Goal: Task Accomplishment & Management: Complete application form

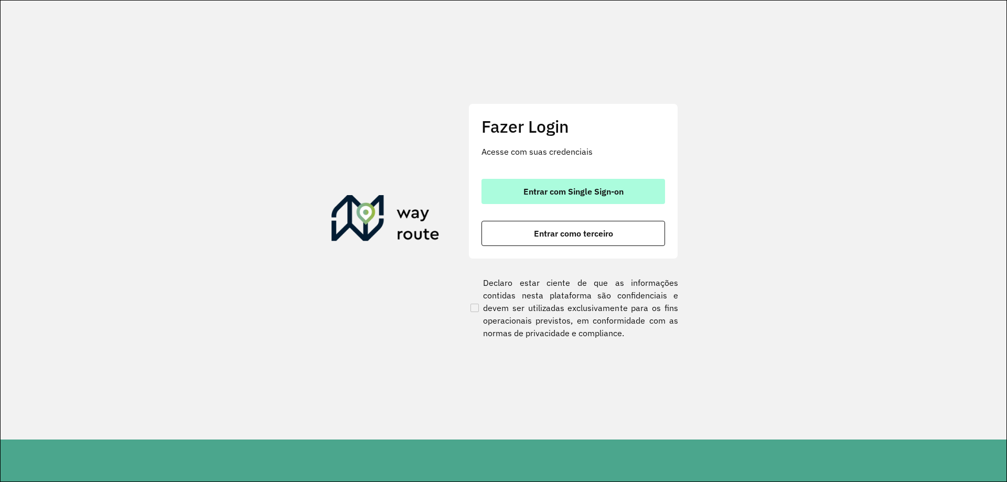
click at [571, 197] on button "Entrar com Single Sign-on" at bounding box center [572, 191] width 183 height 25
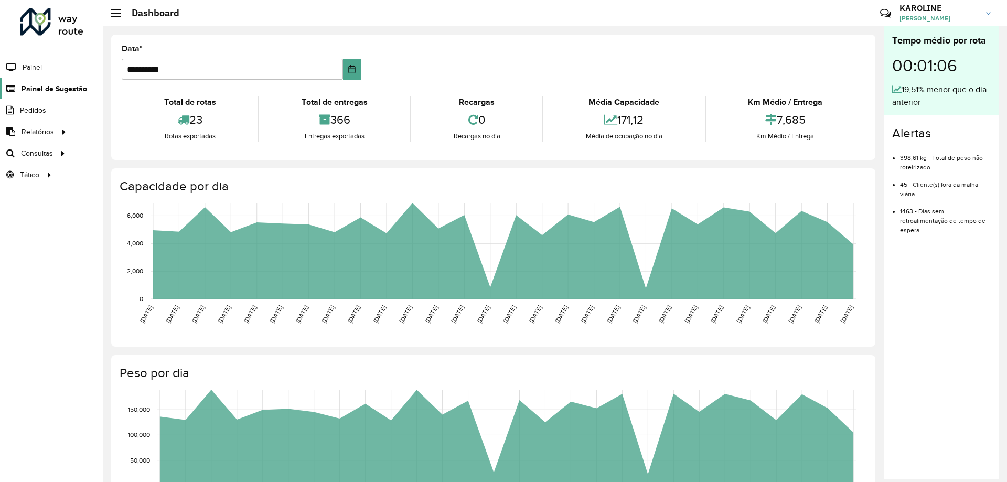
click at [45, 92] on span "Painel de Sugestão" at bounding box center [54, 88] width 66 height 11
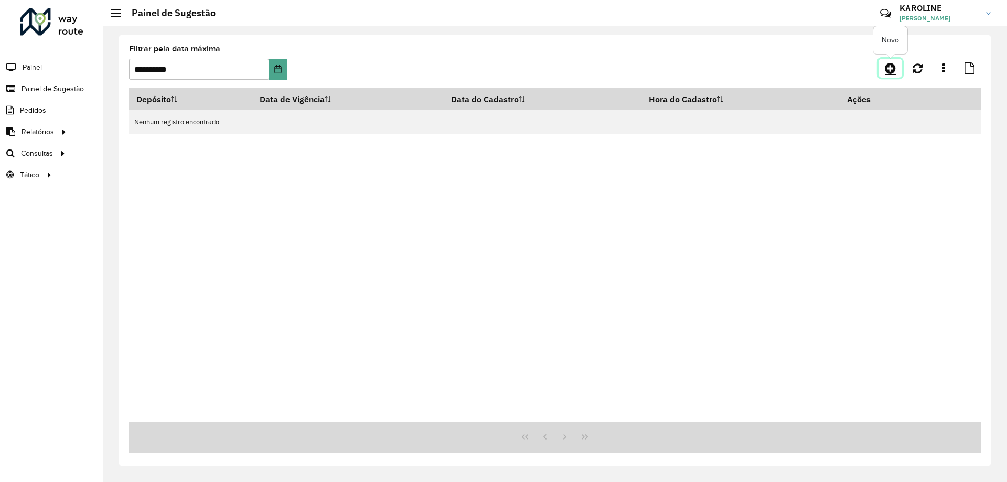
click at [888, 70] on icon at bounding box center [889, 68] width 11 height 13
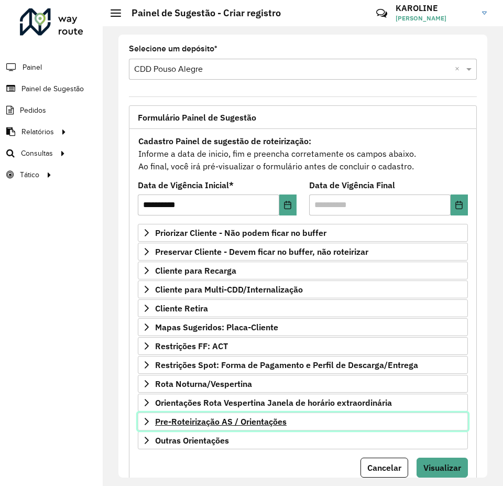
click at [218, 418] on span "Pre-Roteirização AS / Orientações" at bounding box center [221, 421] width 132 height 8
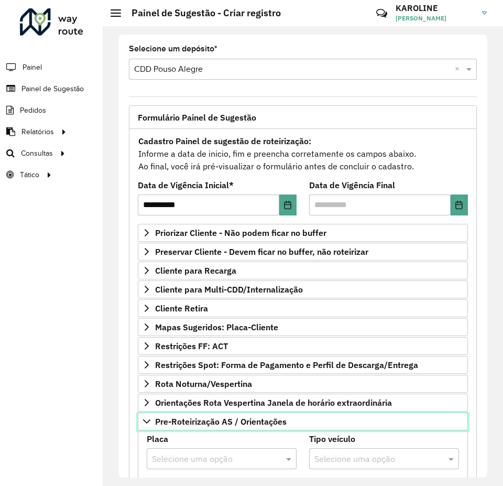
scroll to position [262, 0]
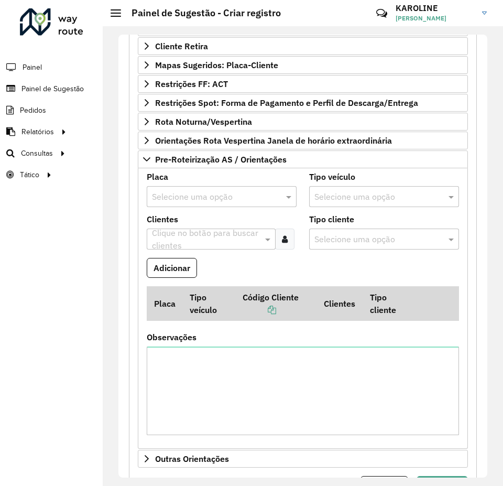
click at [211, 198] on input "text" at bounding box center [211, 197] width 118 height 13
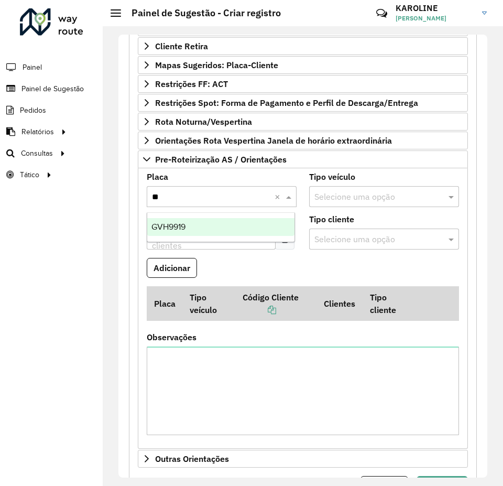
type input "***"
click at [221, 226] on div "GVH9919" at bounding box center [220, 227] width 147 height 18
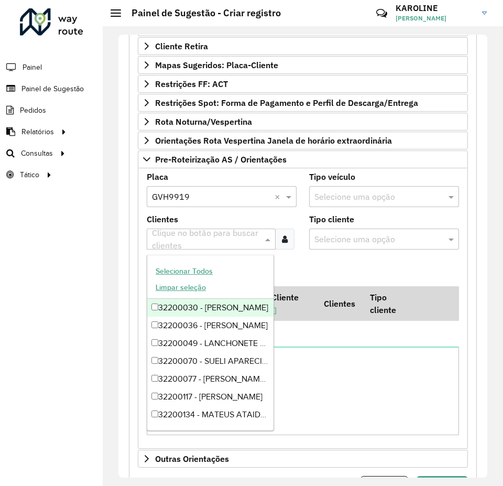
click at [213, 244] on input "text" at bounding box center [205, 239] width 113 height 13
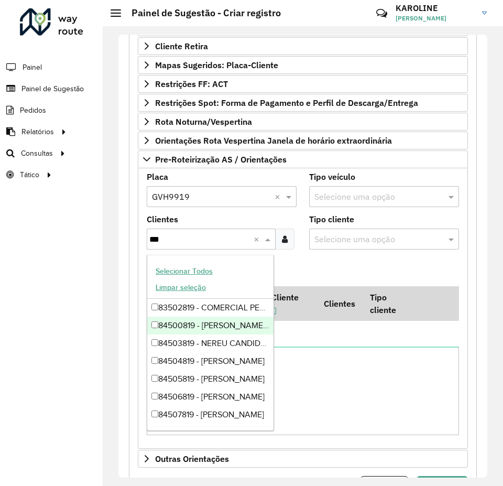
type input "***"
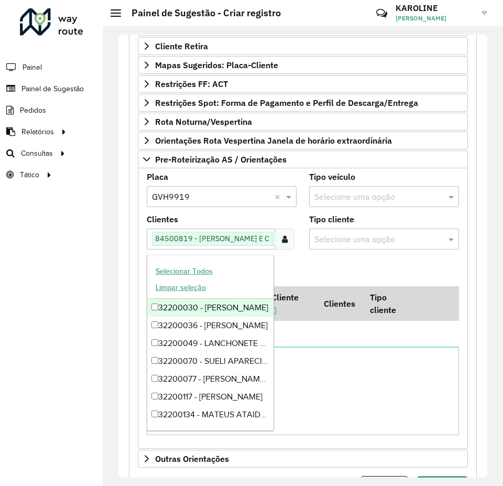
click at [327, 274] on formly-field "Adicionar" at bounding box center [302, 272] width 325 height 28
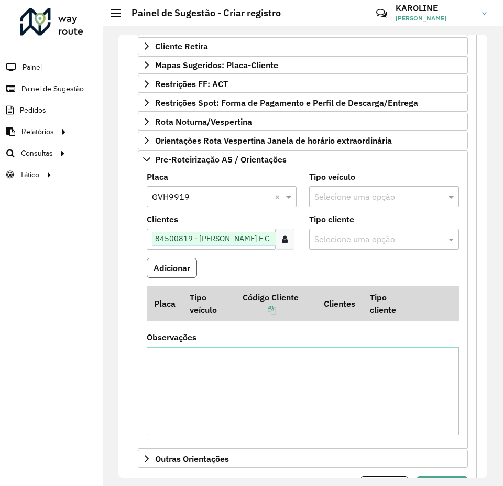
click at [181, 269] on button "Adicionar" at bounding box center [172, 268] width 50 height 20
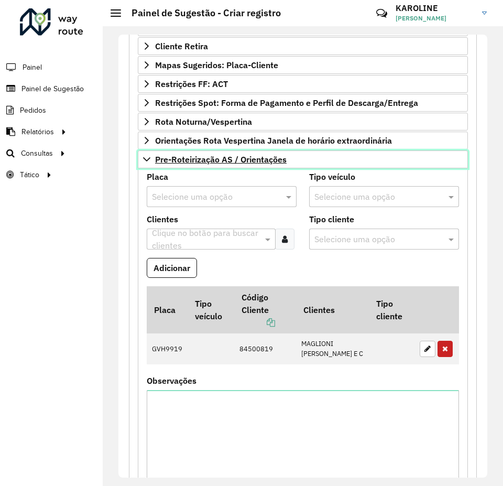
click at [146, 162] on icon at bounding box center [147, 159] width 8 height 8
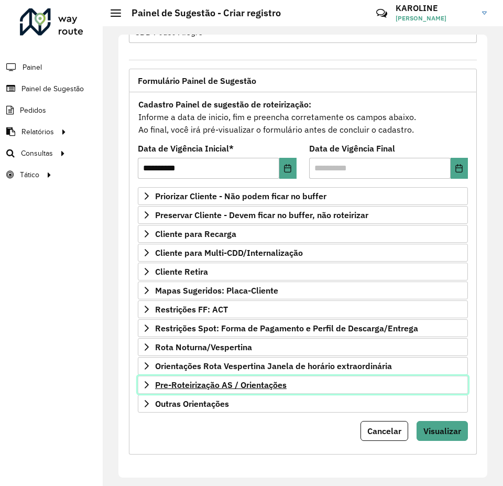
scroll to position [37, 0]
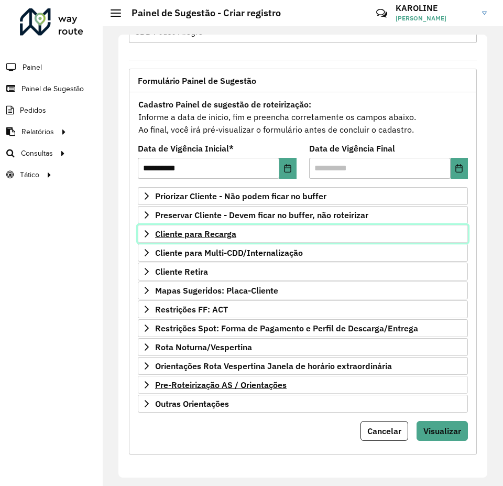
click at [149, 232] on icon at bounding box center [147, 234] width 8 height 8
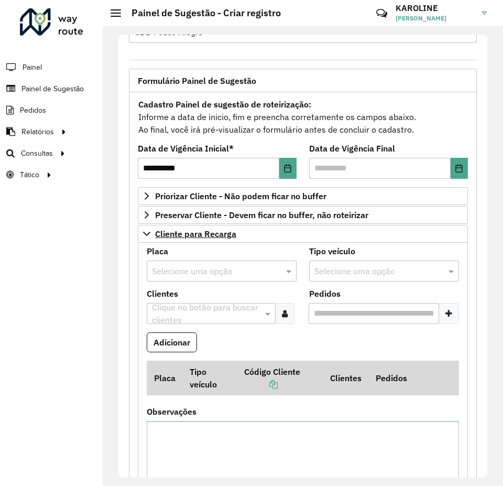
click at [191, 274] on input "text" at bounding box center [211, 271] width 118 height 13
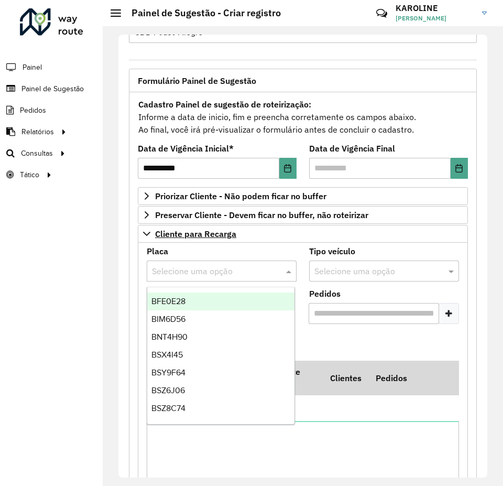
click at [335, 359] on formly-field "Adicionar" at bounding box center [302, 346] width 325 height 28
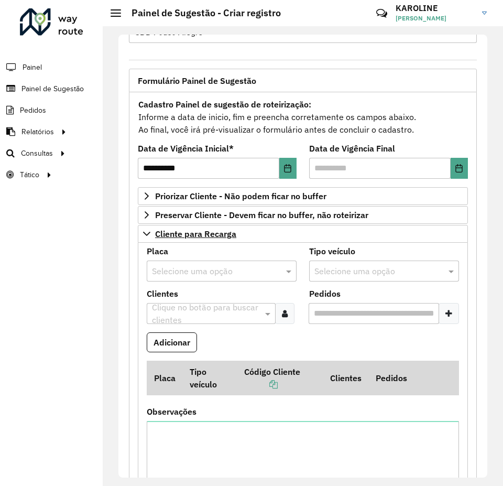
click at [211, 275] on input "text" at bounding box center [211, 271] width 118 height 13
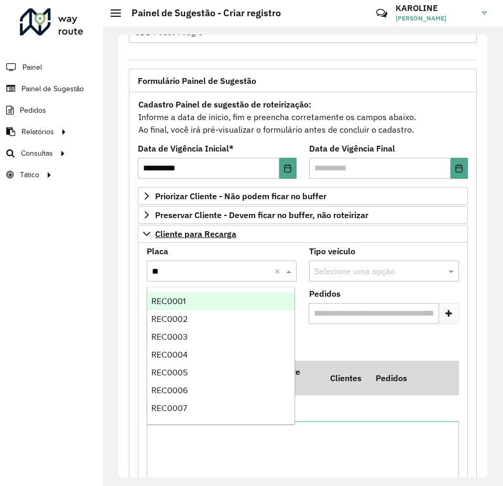
type input "***"
click at [171, 303] on span "REC0001" at bounding box center [169, 301] width 34 height 9
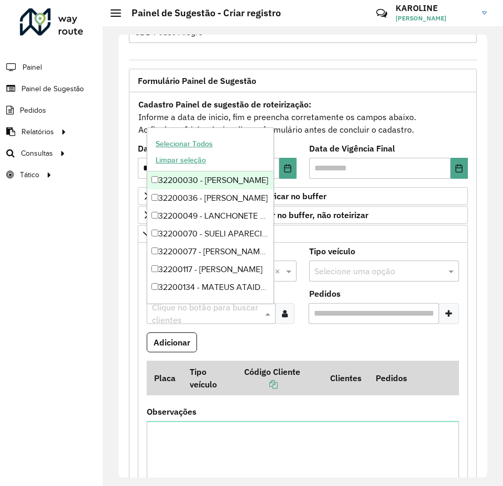
click at [190, 308] on input "text" at bounding box center [205, 314] width 113 height 13
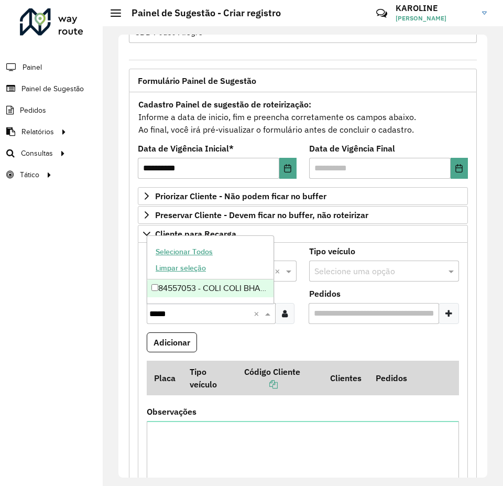
type input "*****"
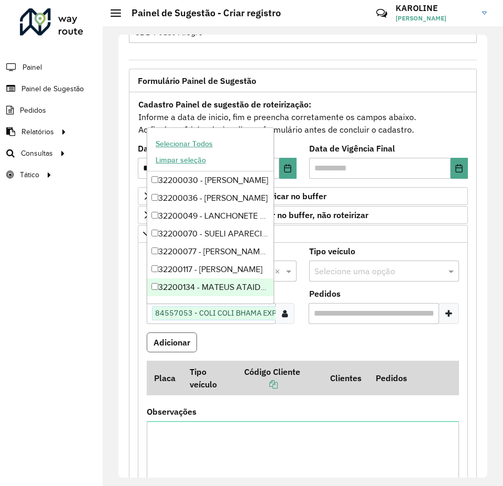
click at [176, 348] on button "Adicionar" at bounding box center [172, 342] width 50 height 20
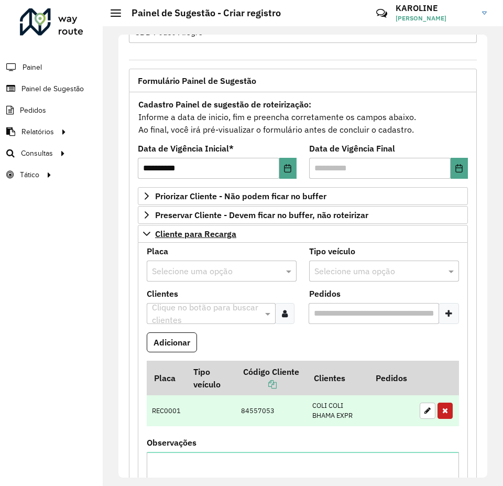
scroll to position [89, 0]
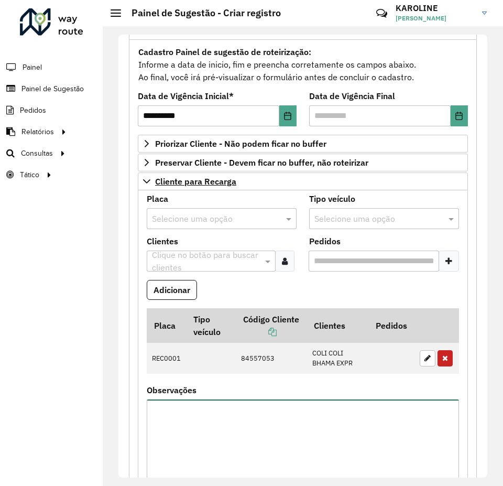
click at [185, 440] on textarea "Observações" at bounding box center [303, 443] width 312 height 89
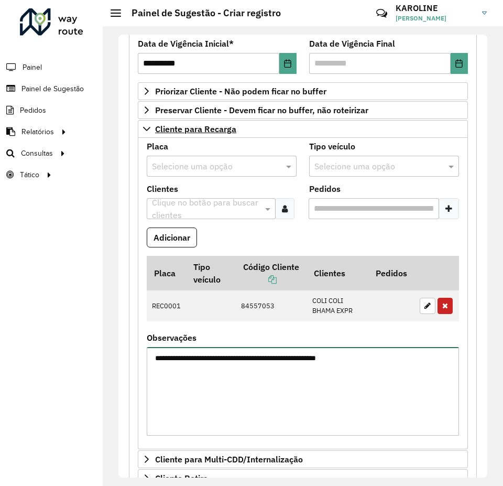
scroll to position [361, 0]
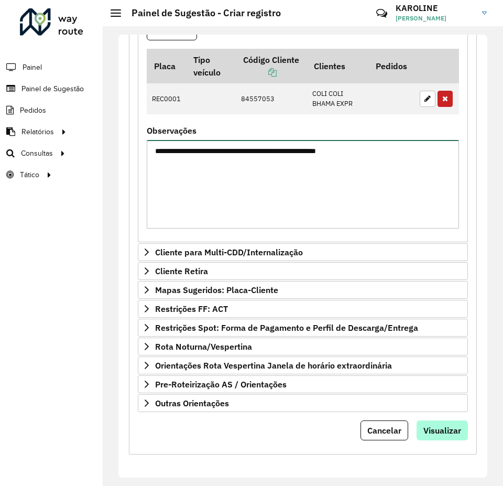
type textarea "**********"
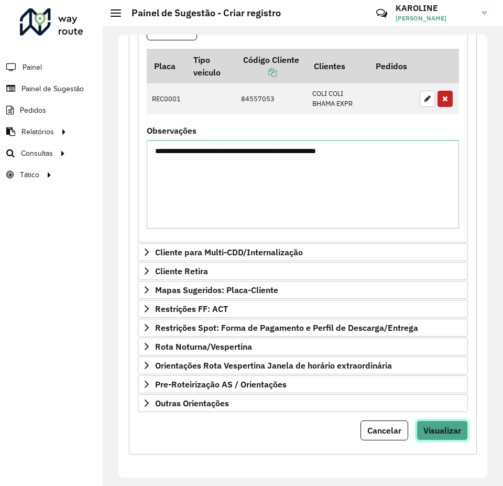
click at [439, 421] on button "Visualizar" at bounding box center [442, 430] width 51 height 20
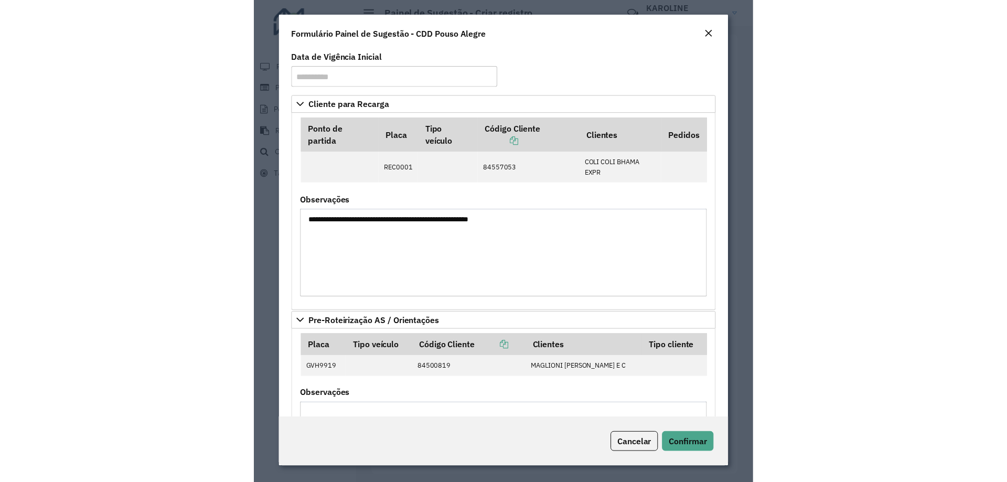
scroll to position [101, 0]
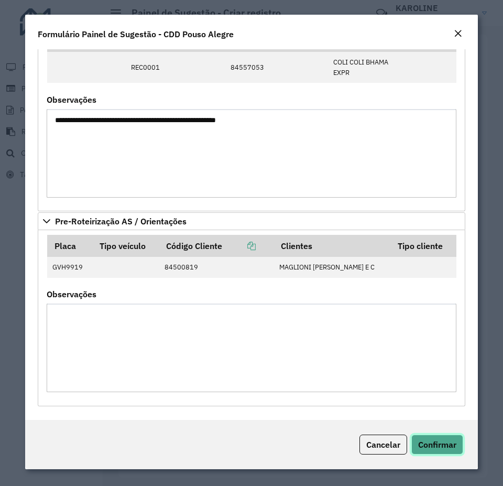
click at [428, 442] on span "Confirmar" at bounding box center [437, 444] width 38 height 10
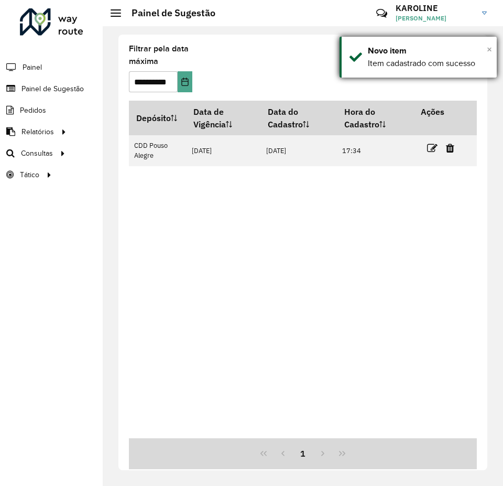
click at [490, 49] on span "×" at bounding box center [489, 50] width 5 height 12
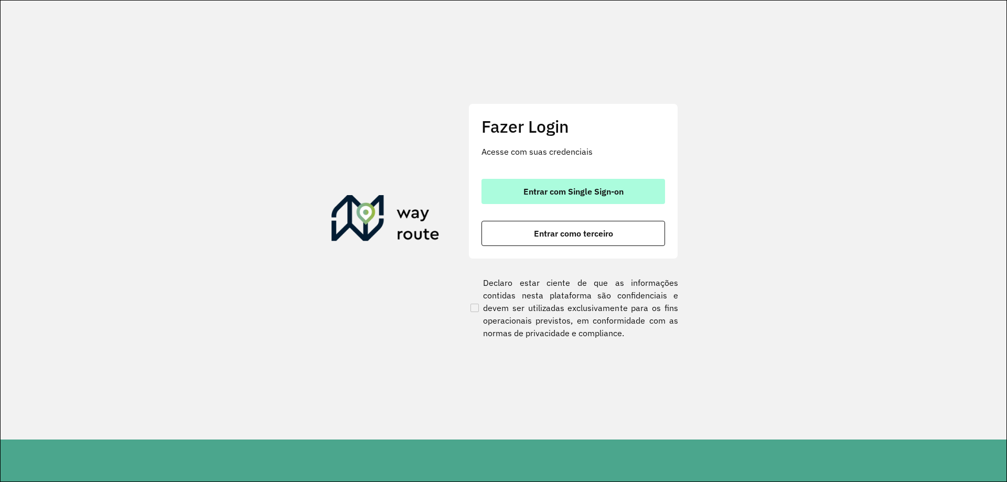
click at [591, 198] on button "Entrar com Single Sign-on" at bounding box center [572, 191] width 183 height 25
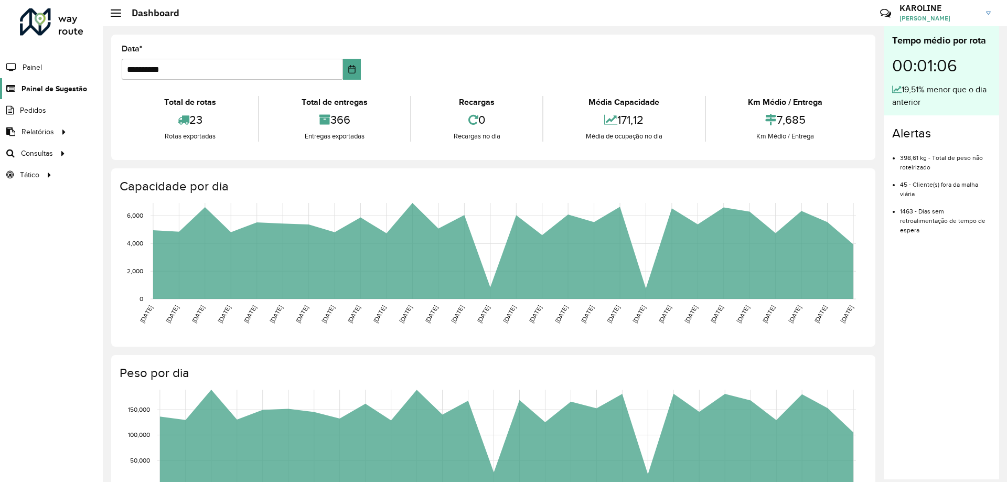
click at [46, 87] on span "Painel de Sugestão" at bounding box center [54, 88] width 66 height 11
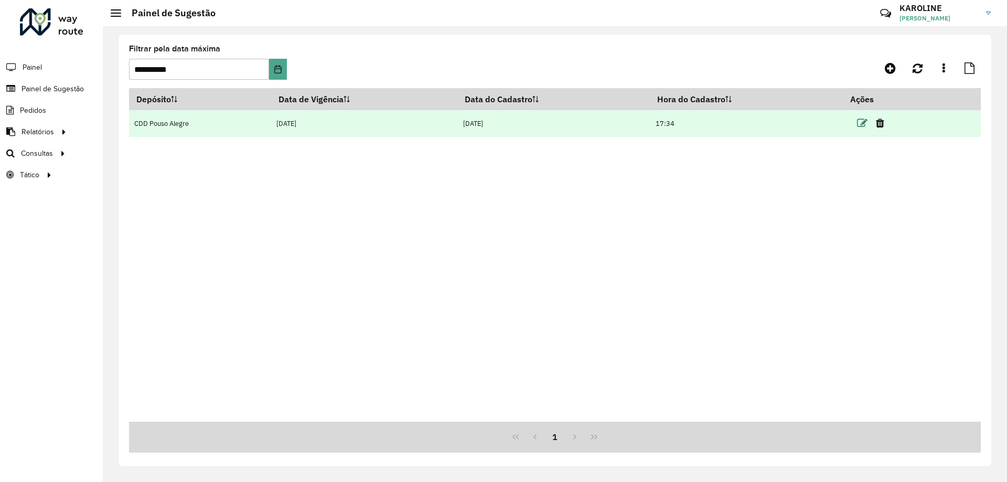
click at [862, 125] on icon at bounding box center [862, 123] width 10 height 10
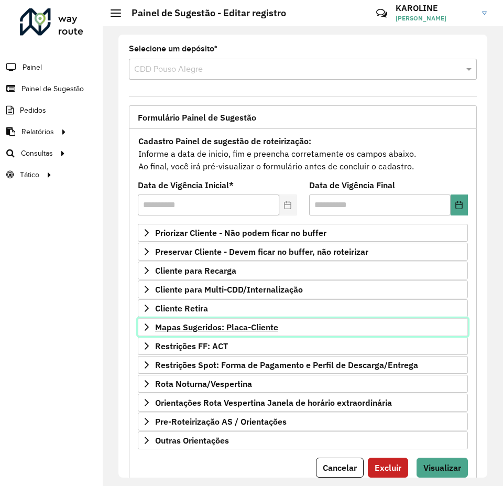
click at [257, 328] on span "Mapas Sugeridos: Placa-Cliente" at bounding box center [216, 327] width 123 height 8
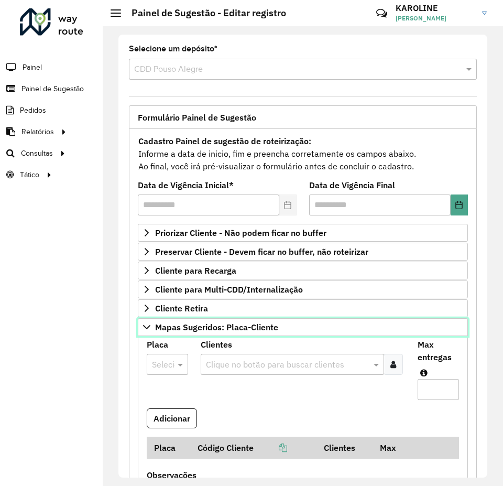
scroll to position [105, 0]
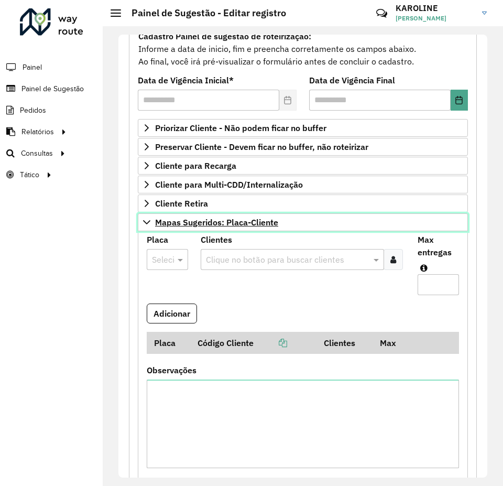
click at [146, 220] on icon at bounding box center [147, 222] width 8 height 8
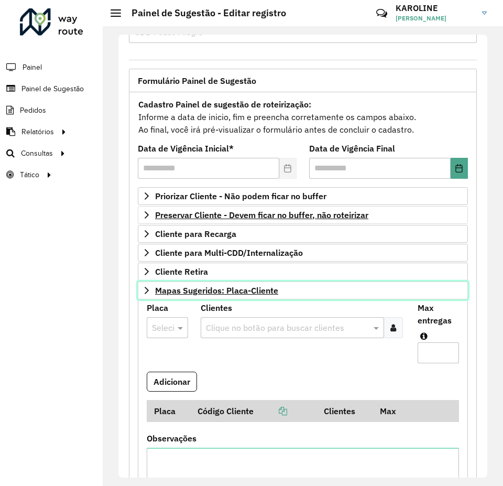
scroll to position [37, 0]
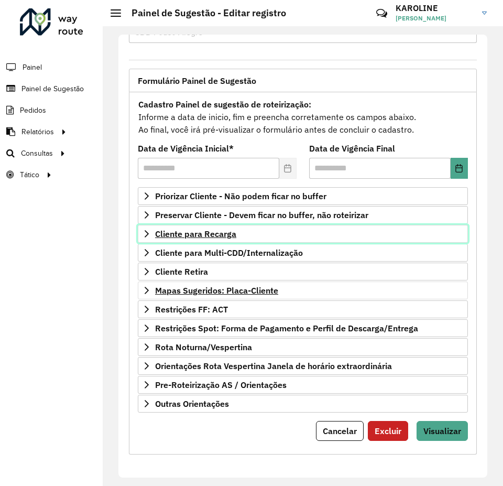
click at [219, 230] on span "Cliente para Recarga" at bounding box center [195, 234] width 81 height 8
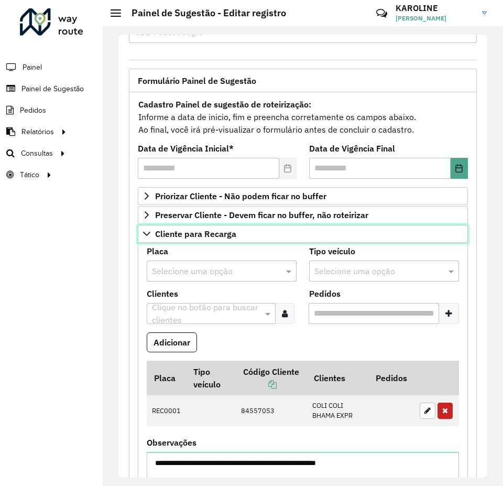
scroll to position [89, 0]
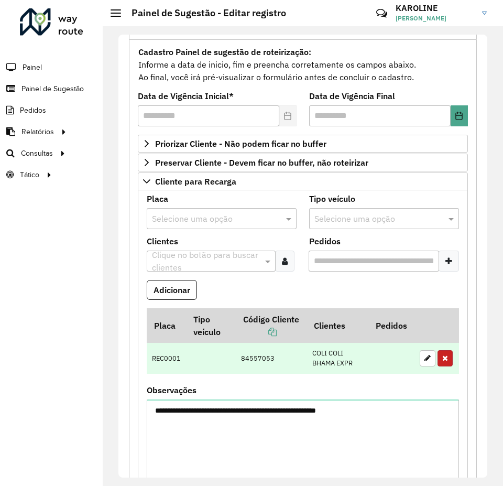
click at [448, 366] on button "button" at bounding box center [445, 358] width 15 height 16
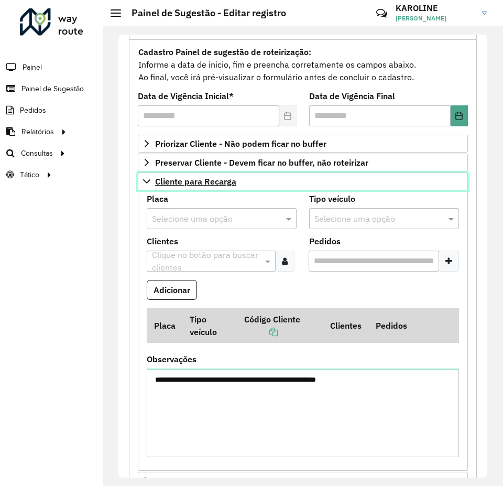
click at [148, 179] on icon at bounding box center [147, 181] width 8 height 8
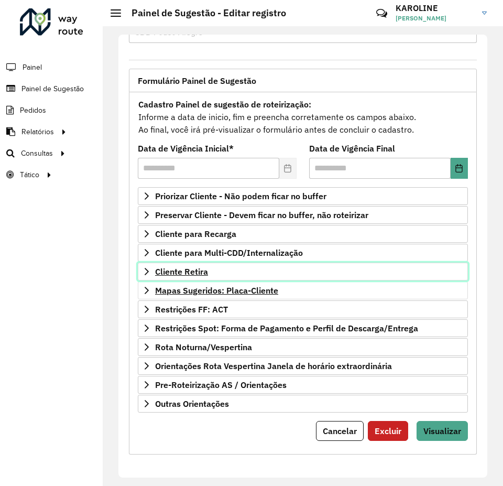
click at [189, 269] on span "Cliente Retira" at bounding box center [181, 271] width 53 height 8
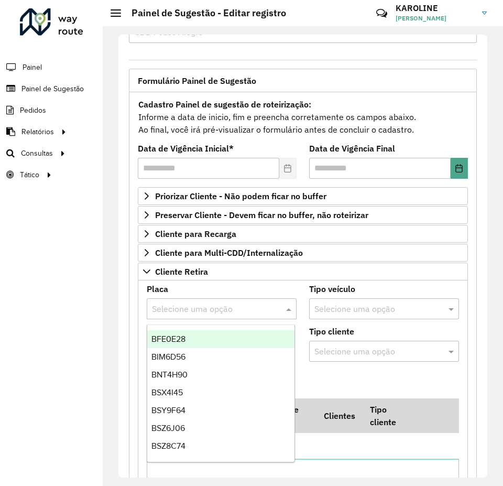
click at [197, 309] on input "text" at bounding box center [211, 309] width 118 height 13
click at [344, 374] on formly-field "Adicionar" at bounding box center [302, 384] width 325 height 28
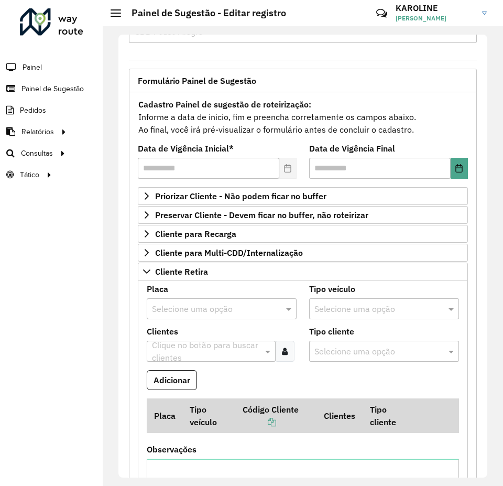
click at [211, 345] on input "text" at bounding box center [205, 351] width 113 height 13
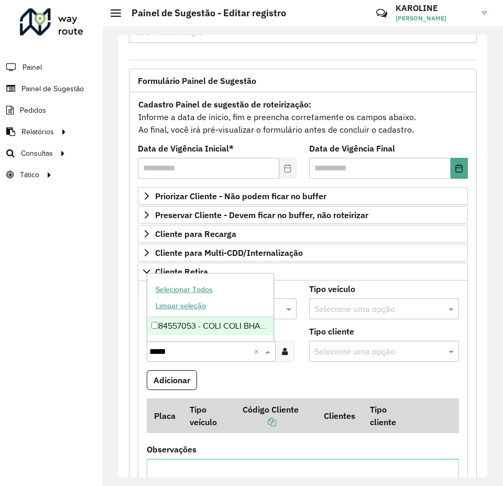
type input "*****"
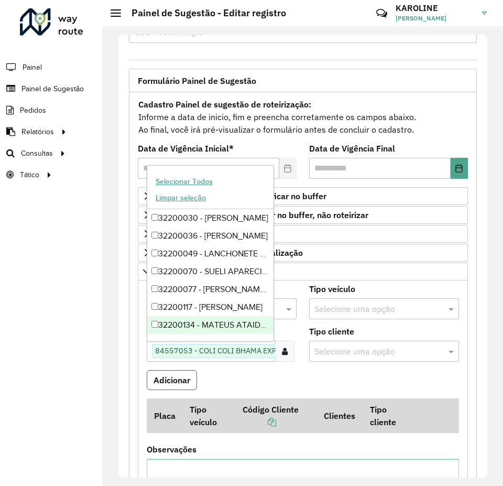
click at [186, 382] on button "Adicionar" at bounding box center [172, 380] width 50 height 20
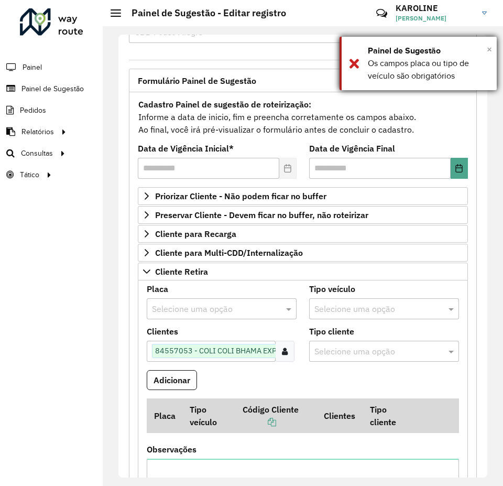
click at [488, 54] on span "×" at bounding box center [489, 50] width 5 height 12
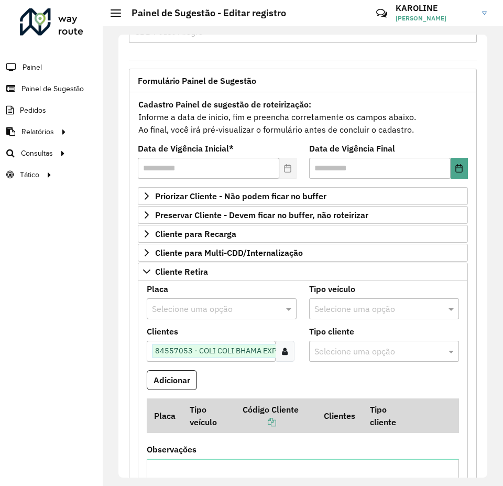
click at [210, 295] on div "Placa Selecione uma opção" at bounding box center [222, 302] width 150 height 34
click at [210, 307] on input "text" at bounding box center [211, 309] width 118 height 13
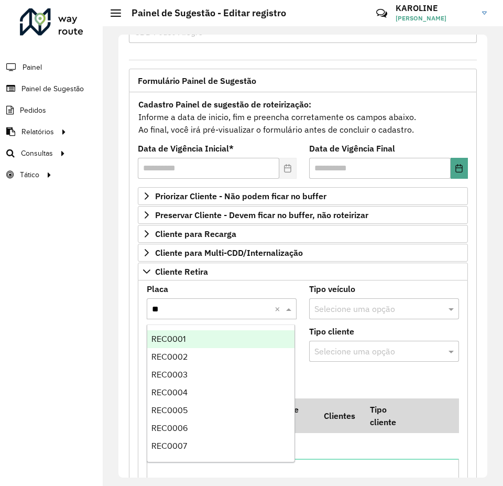
type input "***"
click at [185, 337] on span "REC0001" at bounding box center [169, 338] width 34 height 9
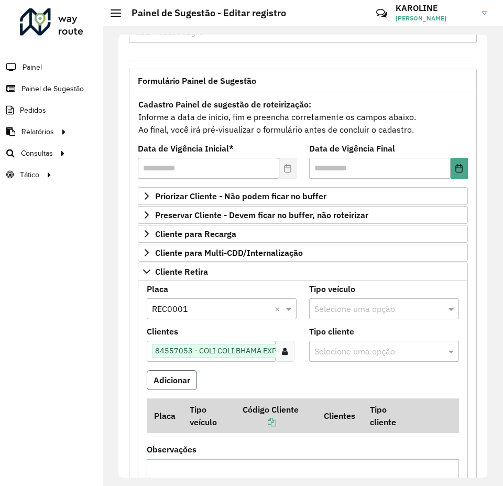
click at [183, 375] on button "Adicionar" at bounding box center [172, 380] width 50 height 20
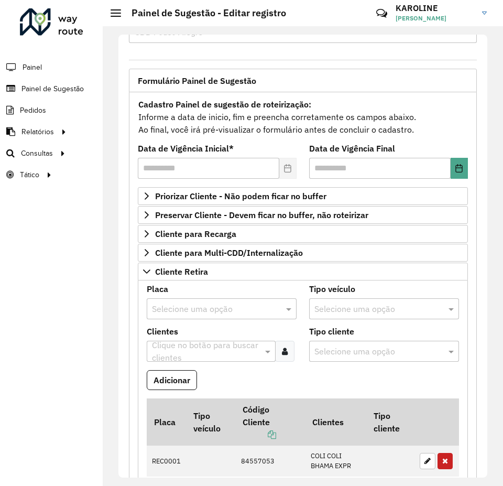
scroll to position [142, 0]
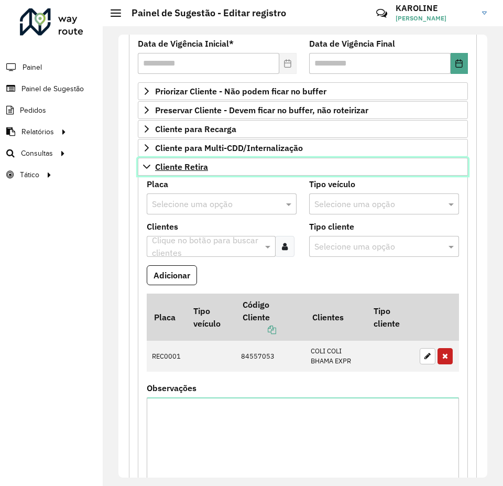
click at [146, 172] on link "Cliente Retira" at bounding box center [303, 167] width 330 height 18
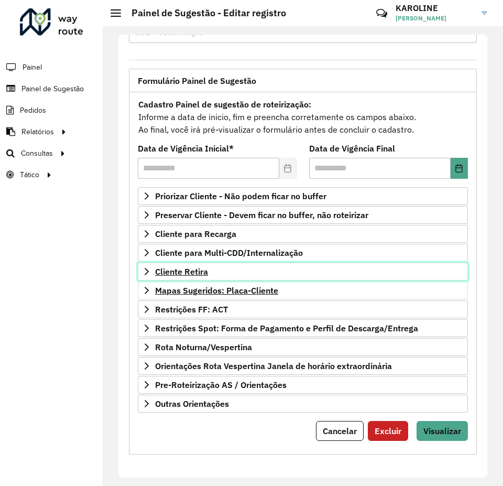
click at [246, 268] on link "Cliente Retira" at bounding box center [303, 272] width 330 height 18
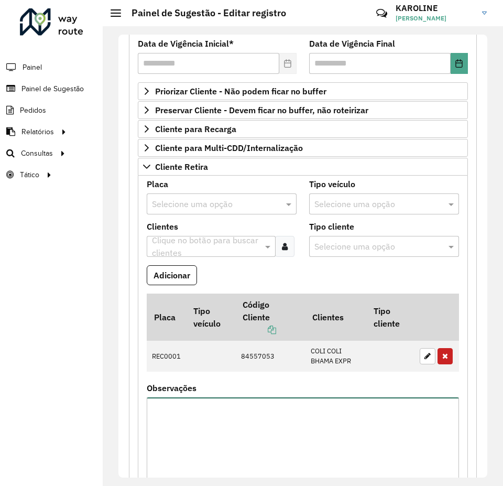
click at [219, 423] on textarea "Observações" at bounding box center [303, 441] width 312 height 89
type textarea "**********"
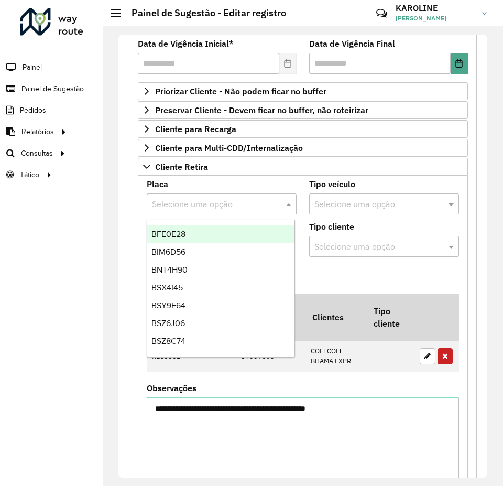
click at [233, 206] on input "text" at bounding box center [211, 204] width 118 height 13
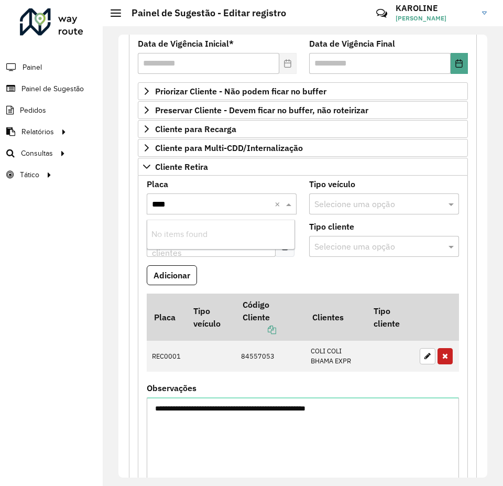
type input "***"
click at [189, 273] on button "Adicionar" at bounding box center [172, 275] width 50 height 20
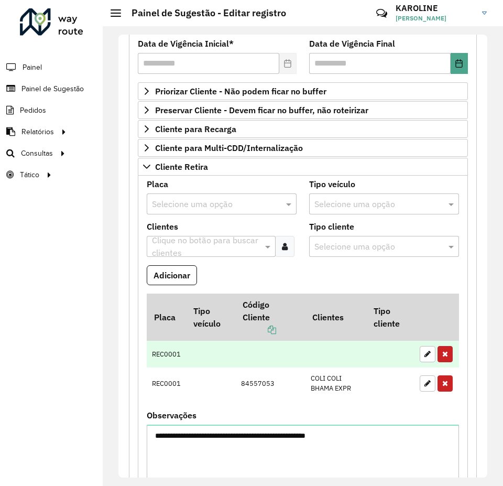
click at [442, 352] on icon "button" at bounding box center [445, 353] width 6 height 7
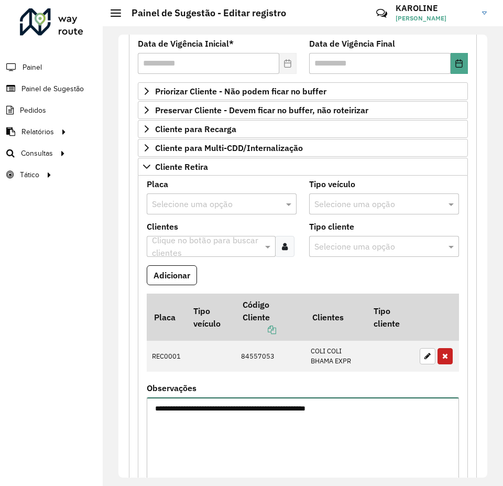
click at [356, 430] on textarea "**********" at bounding box center [303, 441] width 312 height 89
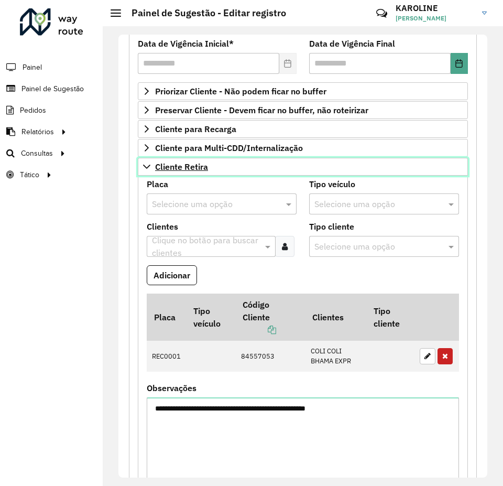
click at [147, 165] on icon at bounding box center [147, 167] width 8 height 8
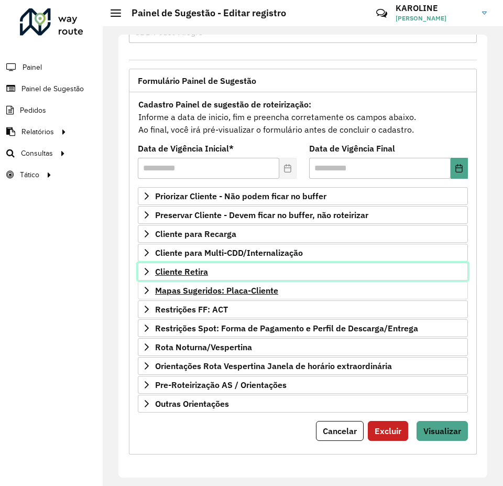
scroll to position [37, 0]
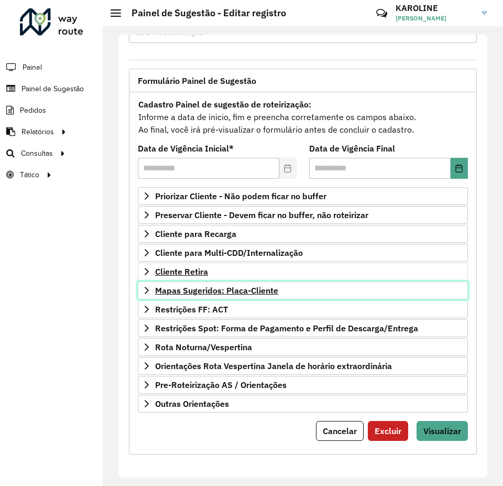
click at [232, 291] on span "Mapas Sugeridos: Placa-Cliente" at bounding box center [216, 290] width 123 height 8
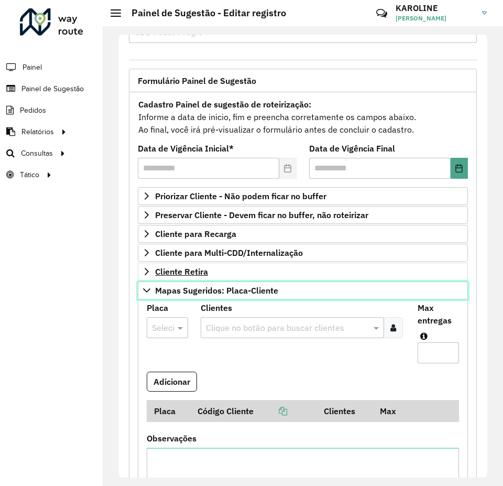
scroll to position [142, 0]
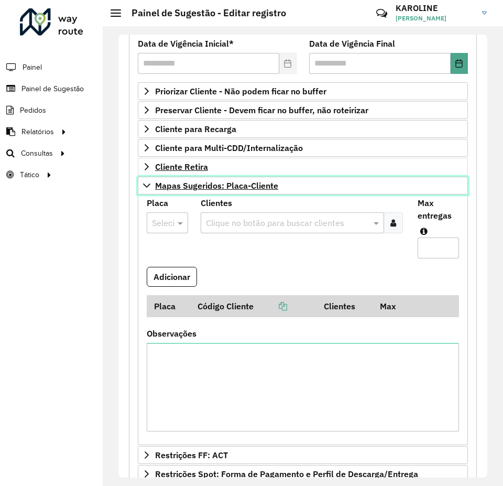
click at [146, 182] on icon at bounding box center [147, 185] width 8 height 8
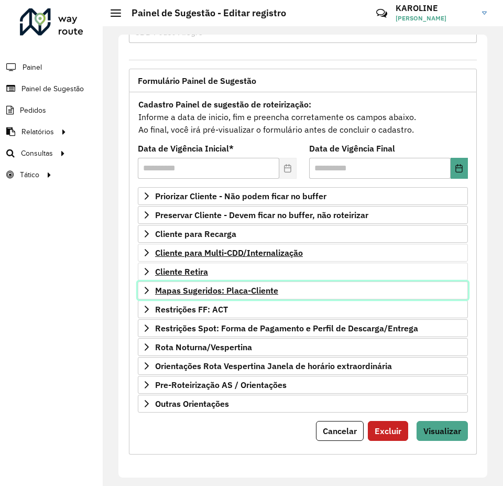
scroll to position [37, 0]
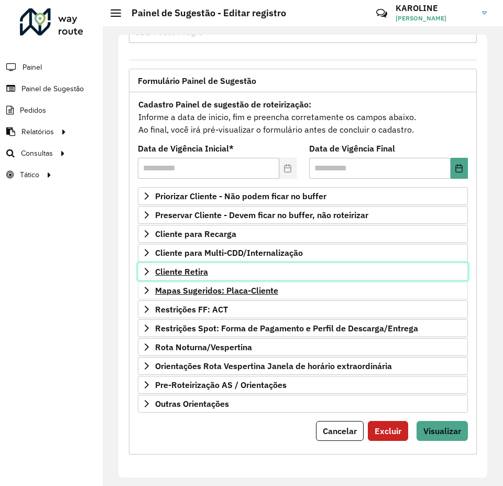
click at [190, 268] on span "Cliente Retira" at bounding box center [181, 271] width 53 height 8
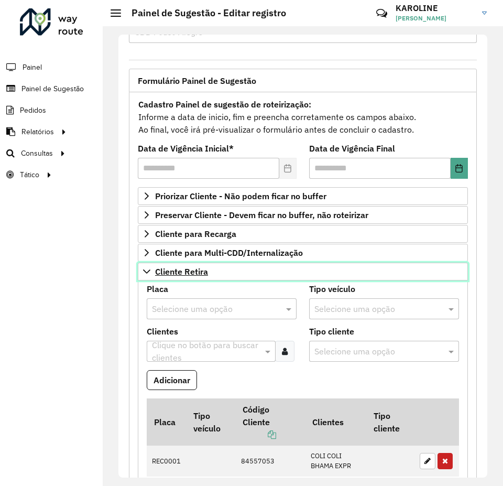
click at [148, 266] on link "Cliente Retira" at bounding box center [303, 272] width 330 height 18
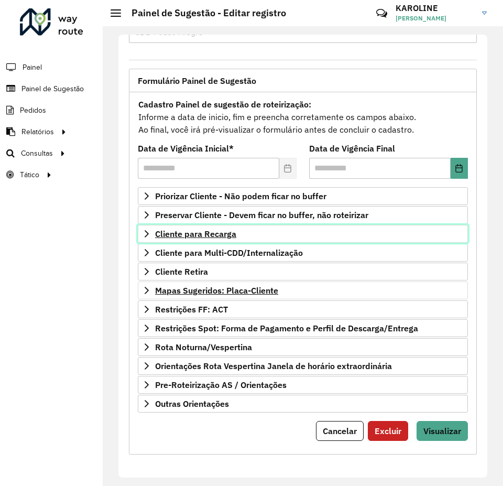
click at [217, 232] on span "Cliente para Recarga" at bounding box center [195, 234] width 81 height 8
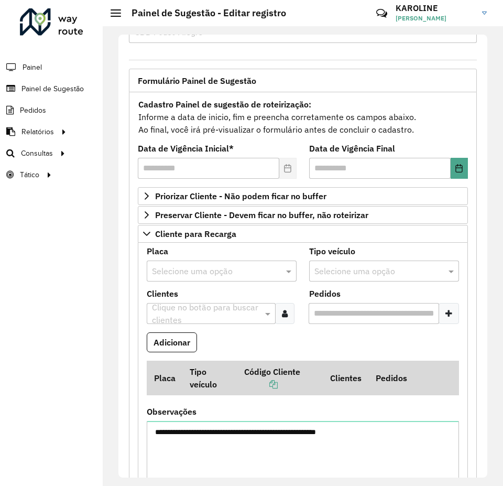
click at [212, 276] on input "text" at bounding box center [211, 271] width 118 height 13
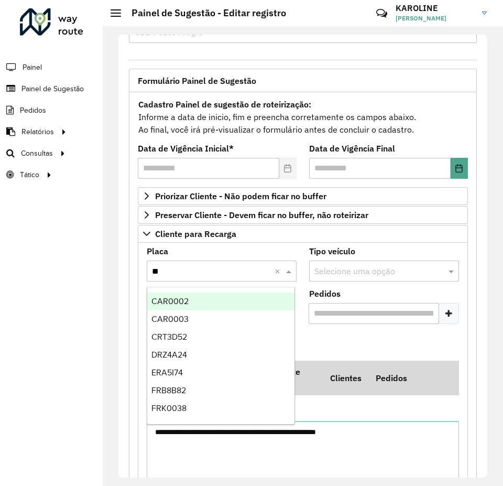
type input "***"
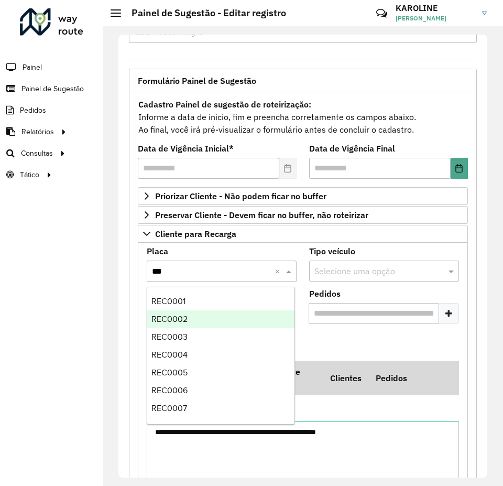
click at [174, 320] on span "REC0002" at bounding box center [170, 319] width 36 height 9
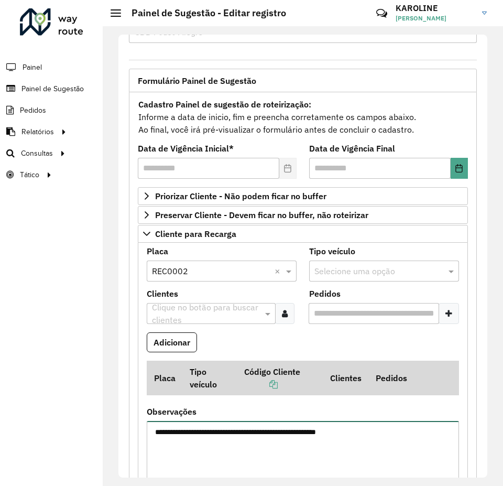
drag, startPoint x: 387, startPoint y: 436, endPoint x: 131, endPoint y: 426, distance: 257.1
click at [131, 426] on div "**********" at bounding box center [303, 413] width 348 height 643
click at [280, 312] on div at bounding box center [284, 313] width 19 height 21
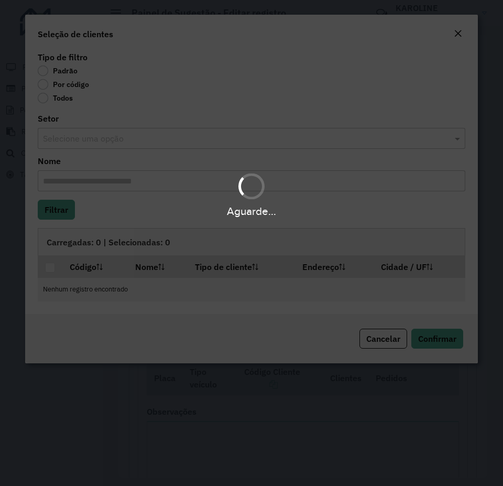
click at [79, 85] on div "Aguarde..." at bounding box center [251, 243] width 503 height 486
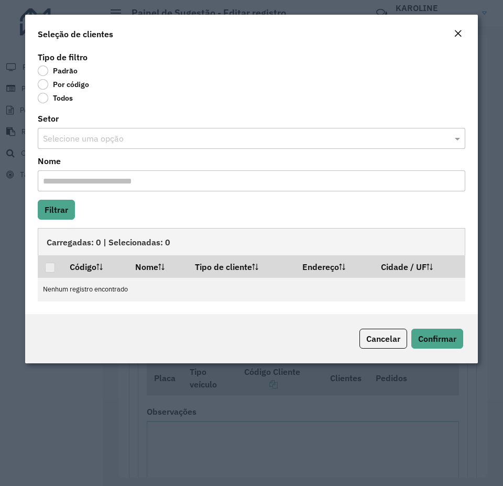
click at [57, 87] on label "Por código" at bounding box center [63, 84] width 51 height 10
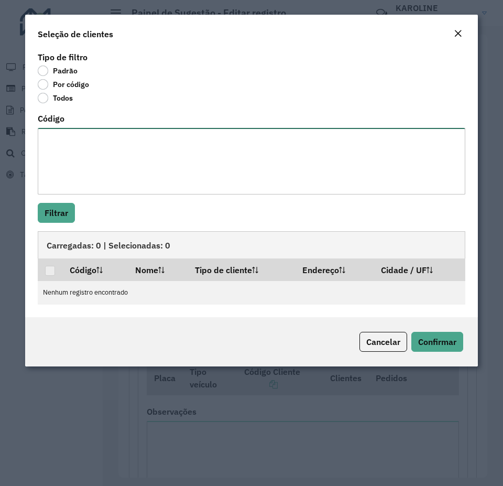
click at [70, 154] on textarea "Código" at bounding box center [252, 161] width 428 height 67
type textarea "*****"
click at [53, 219] on button "Filtrar" at bounding box center [56, 213] width 37 height 20
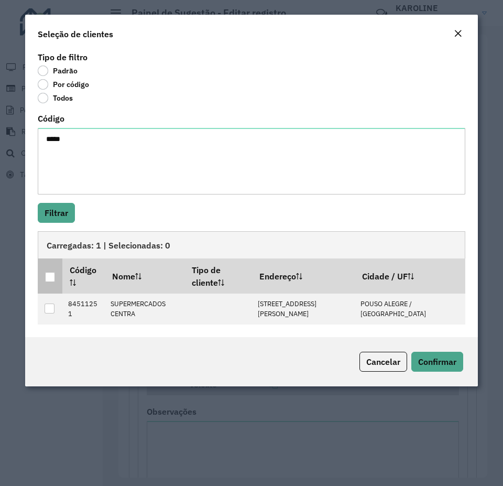
click at [49, 277] on div at bounding box center [50, 277] width 10 height 10
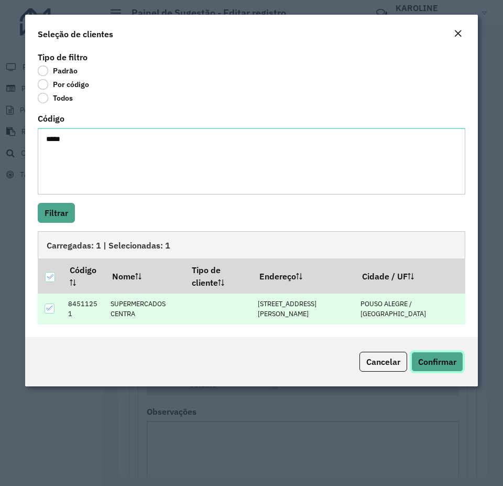
click at [454, 367] on button "Confirmar" at bounding box center [438, 362] width 52 height 20
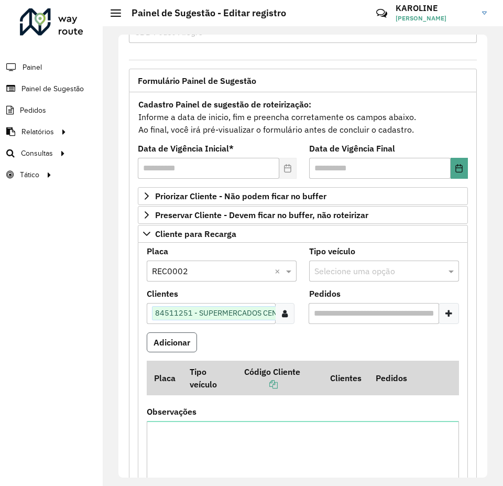
click at [170, 343] on button "Adicionar" at bounding box center [172, 342] width 50 height 20
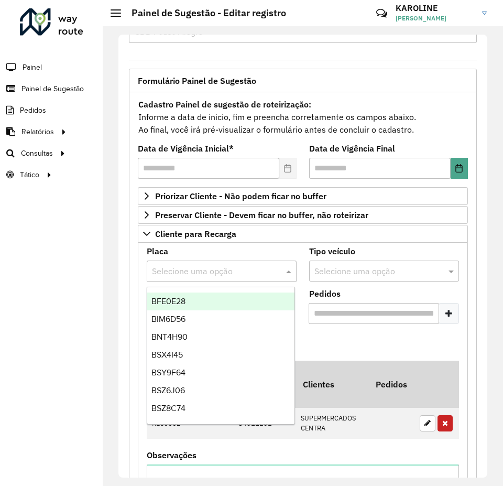
click at [193, 277] on div "Selecione uma opção" at bounding box center [222, 271] width 150 height 21
type input "***"
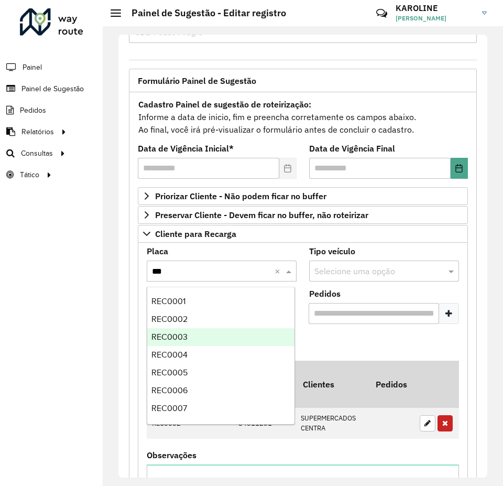
click at [184, 333] on span "REC0003" at bounding box center [170, 336] width 36 height 9
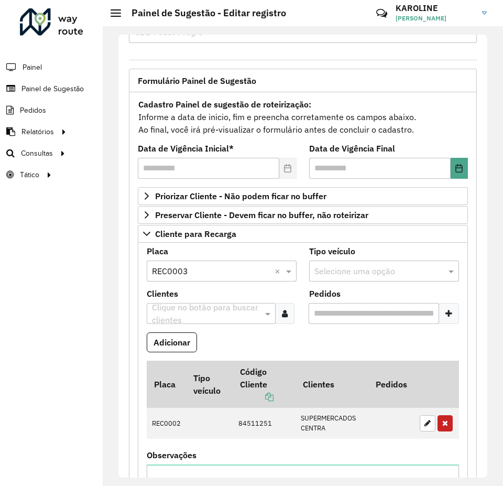
drag, startPoint x: 131, startPoint y: 293, endPoint x: 62, endPoint y: 292, distance: 68.7
click at [128, 292] on div "**********" at bounding box center [303, 424] width 361 height 710
click at [285, 314] on icon at bounding box center [285, 313] width 6 height 8
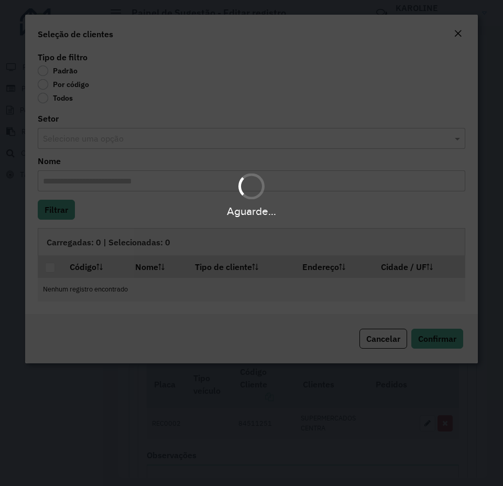
click at [49, 80] on div "Aguarde..." at bounding box center [251, 243] width 503 height 486
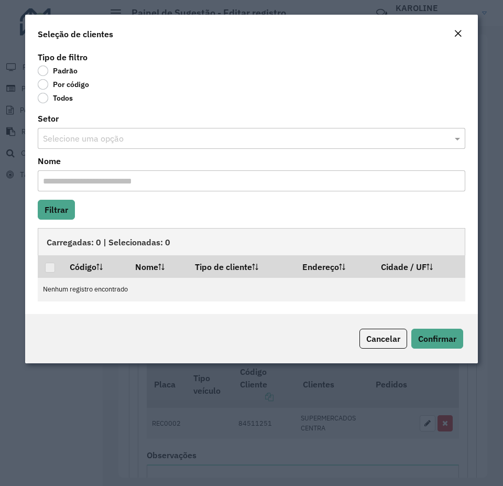
click at [44, 84] on label "Por código" at bounding box center [63, 84] width 51 height 10
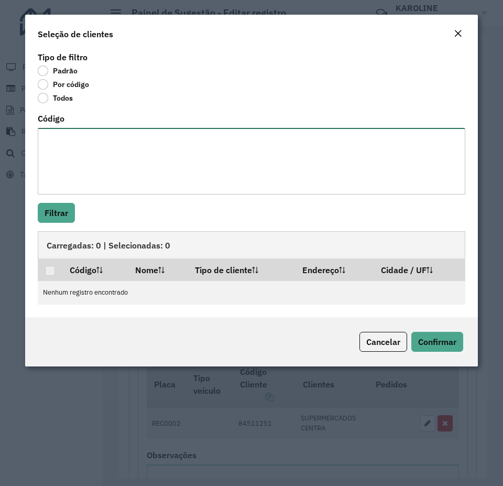
click at [97, 148] on textarea "Código" at bounding box center [252, 161] width 428 height 67
paste textarea "***** ***** *****"
type textarea "***** ***** *****"
click at [51, 211] on button "Filtrar" at bounding box center [56, 213] width 37 height 20
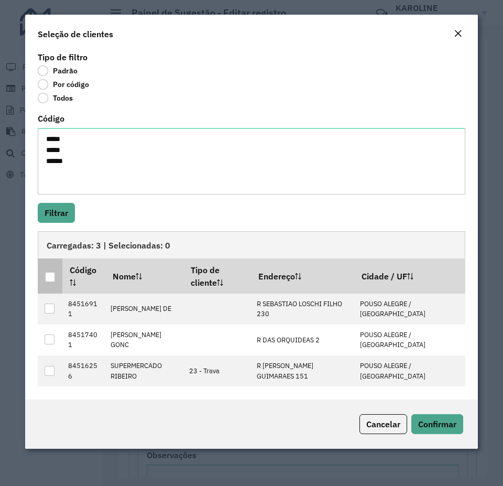
click at [49, 280] on div at bounding box center [50, 277] width 10 height 10
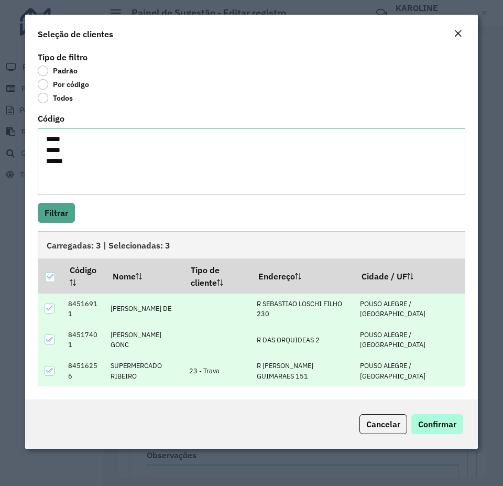
click at [463, 433] on div "Cancelar Confirmar" at bounding box center [251, 423] width 453 height 49
click at [449, 427] on span "Confirmar" at bounding box center [437, 424] width 38 height 10
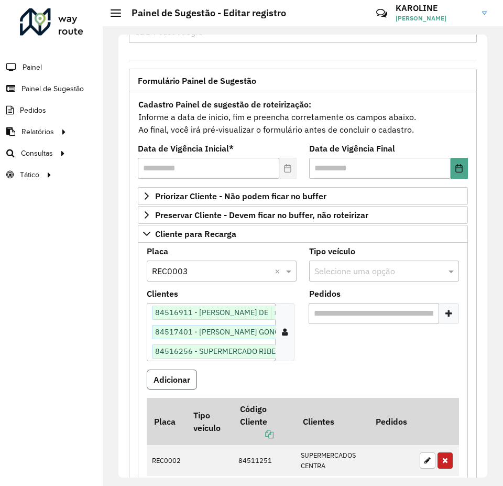
click at [171, 377] on button "Adicionar" at bounding box center [172, 380] width 50 height 20
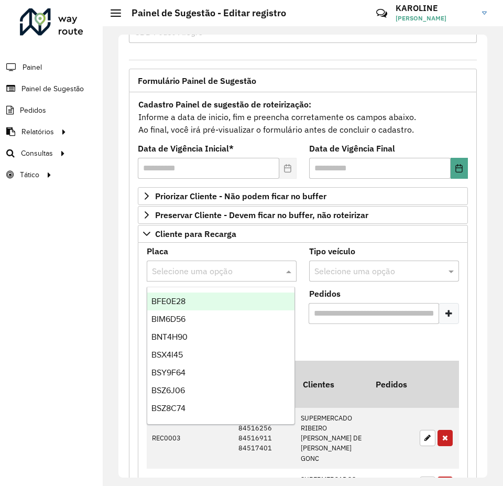
click at [202, 268] on input "text" at bounding box center [211, 271] width 118 height 13
type input "***"
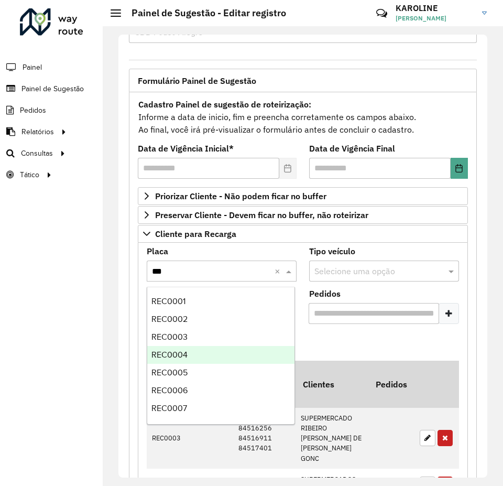
click at [186, 353] on span "REC0004" at bounding box center [170, 354] width 36 height 9
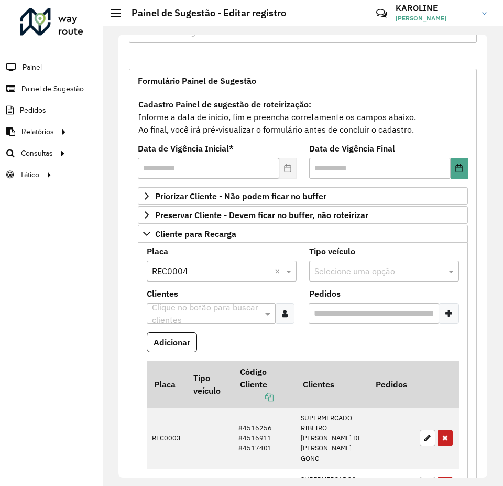
click at [282, 307] on div at bounding box center [284, 313] width 19 height 21
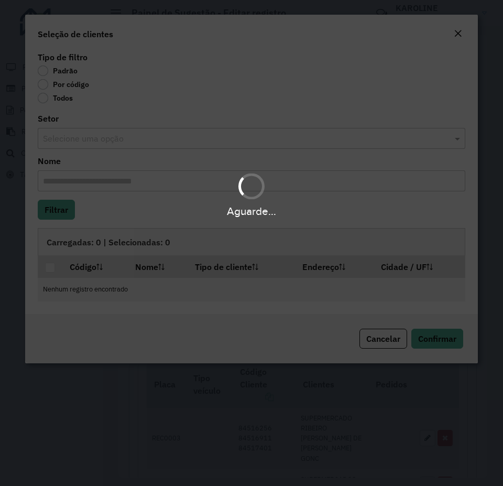
click at [73, 89] on body "**********" at bounding box center [251, 243] width 503 height 486
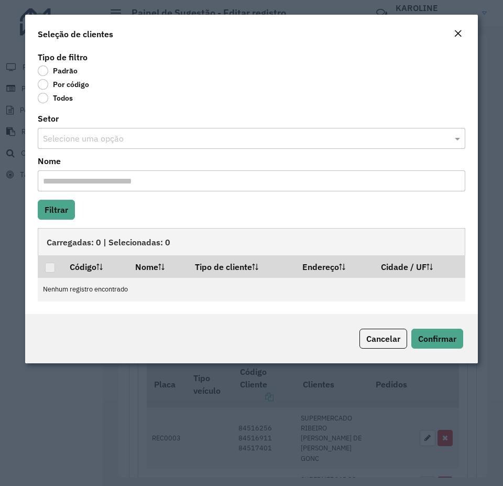
click at [49, 88] on label "Por código" at bounding box center [63, 84] width 51 height 10
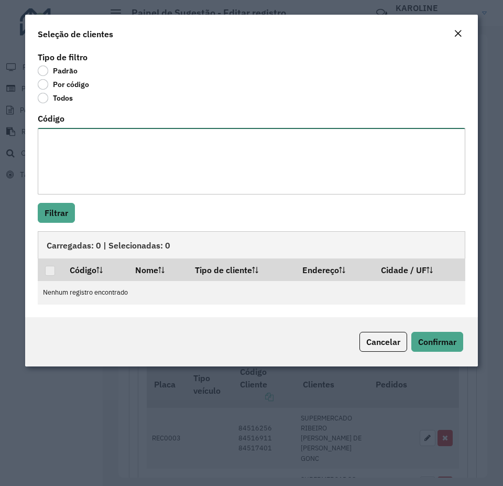
click at [90, 160] on textarea "Código" at bounding box center [252, 161] width 428 height 67
paste textarea "***** ****"
type textarea "***** ****"
click at [49, 206] on button "Filtrar" at bounding box center [56, 213] width 37 height 20
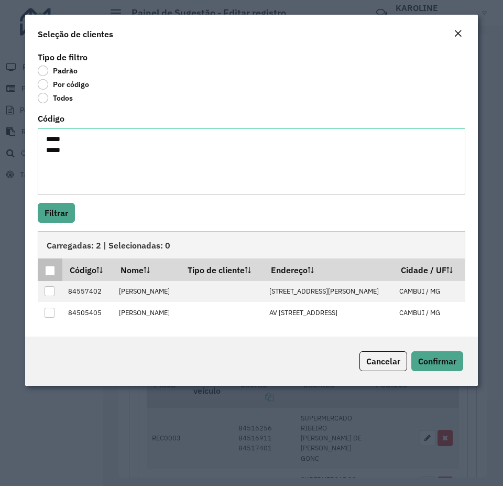
drag, startPoint x: 50, startPoint y: 268, endPoint x: 279, endPoint y: 311, distance: 232.5
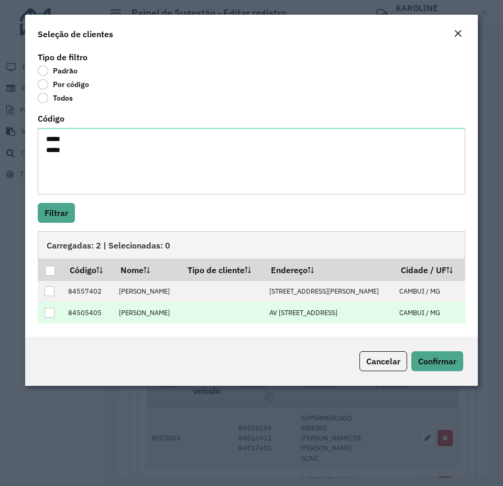
click at [52, 268] on div at bounding box center [50, 271] width 10 height 10
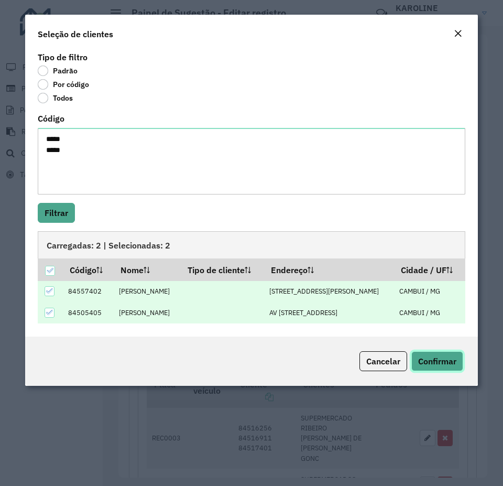
click at [455, 362] on span "Confirmar" at bounding box center [437, 361] width 38 height 10
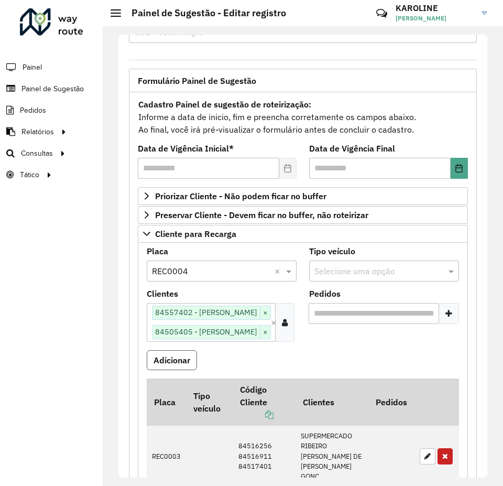
click at [180, 360] on button "Adicionar" at bounding box center [172, 360] width 50 height 20
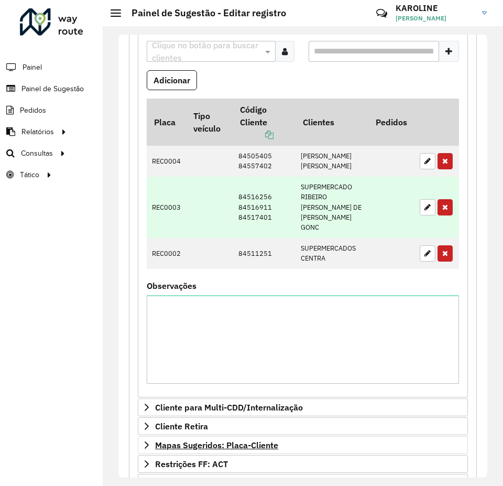
scroll to position [89, 0]
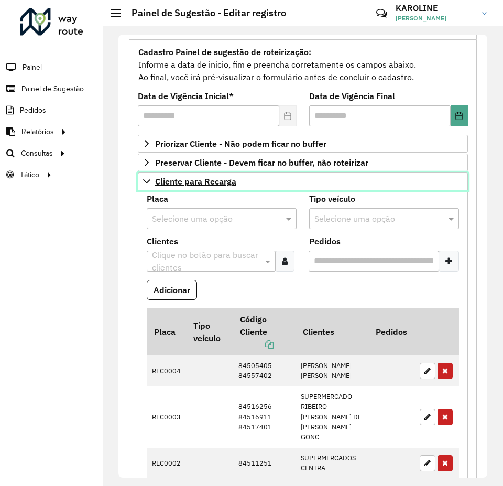
click at [147, 182] on icon at bounding box center [146, 181] width 7 height 4
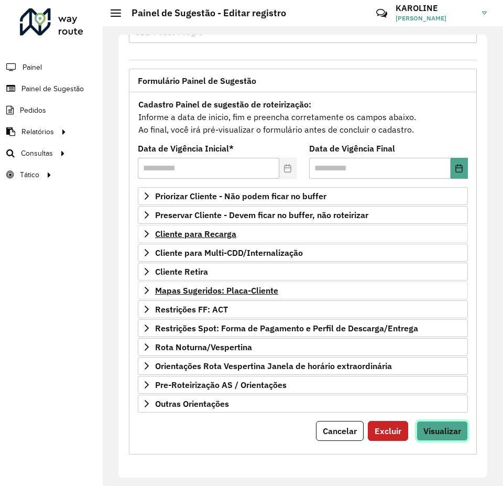
click at [444, 431] on span "Visualizar" at bounding box center [443, 431] width 38 height 10
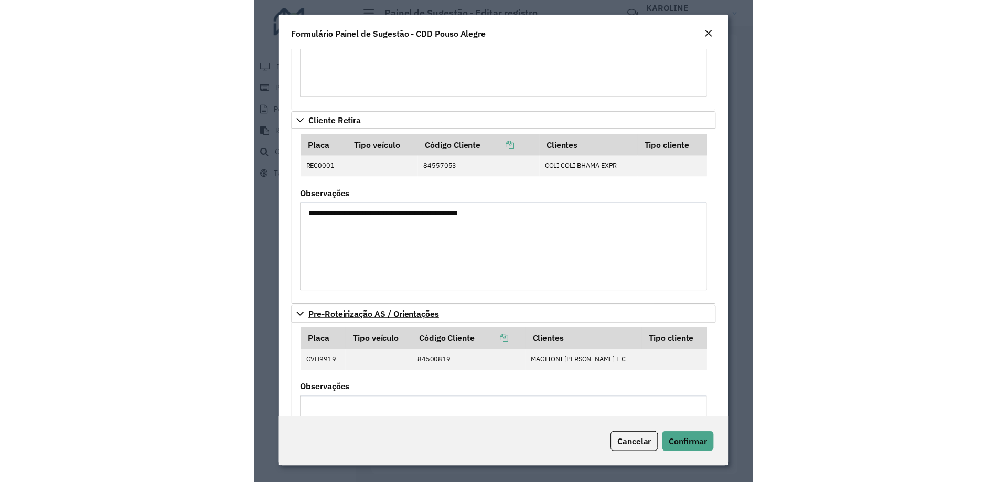
scroll to position [388, 0]
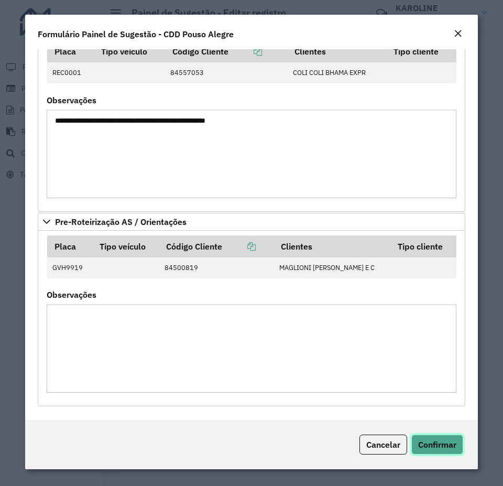
click at [442, 443] on span "Confirmar" at bounding box center [437, 444] width 38 height 10
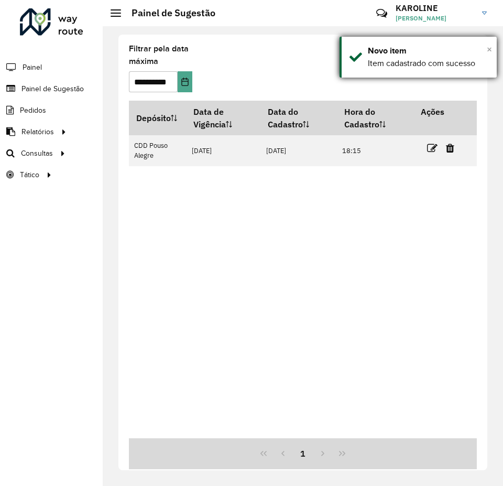
click at [488, 46] on span "×" at bounding box center [489, 50] width 5 height 12
